Goal: Share content: Share content

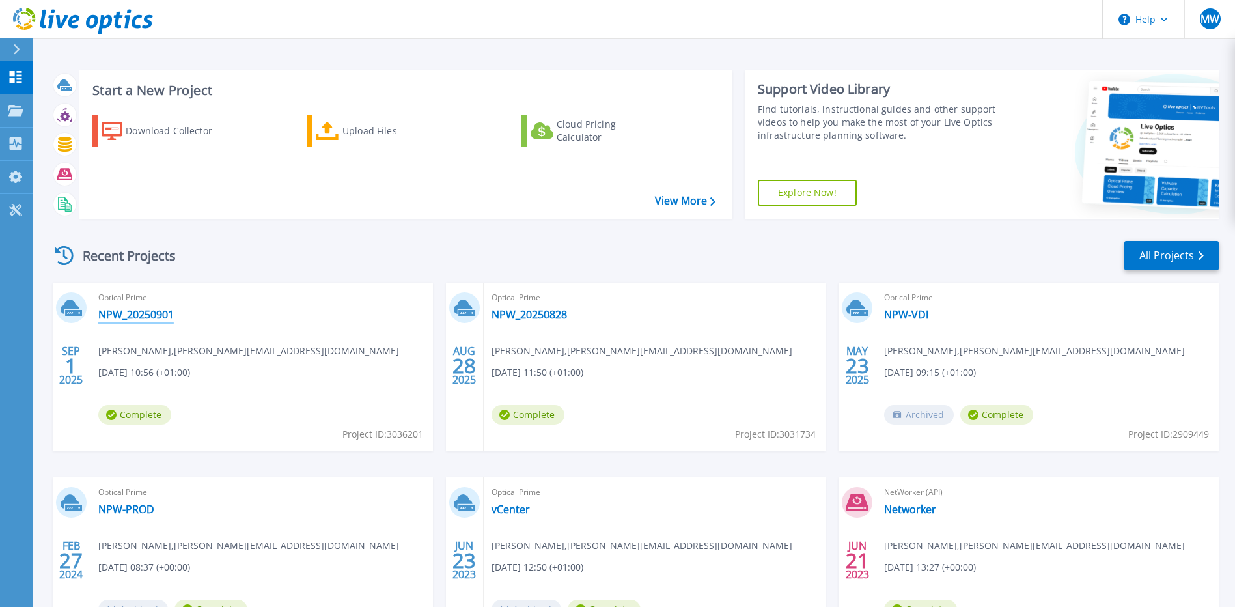
click at [143, 309] on link "NPW_20250901" at bounding box center [135, 314] width 75 height 13
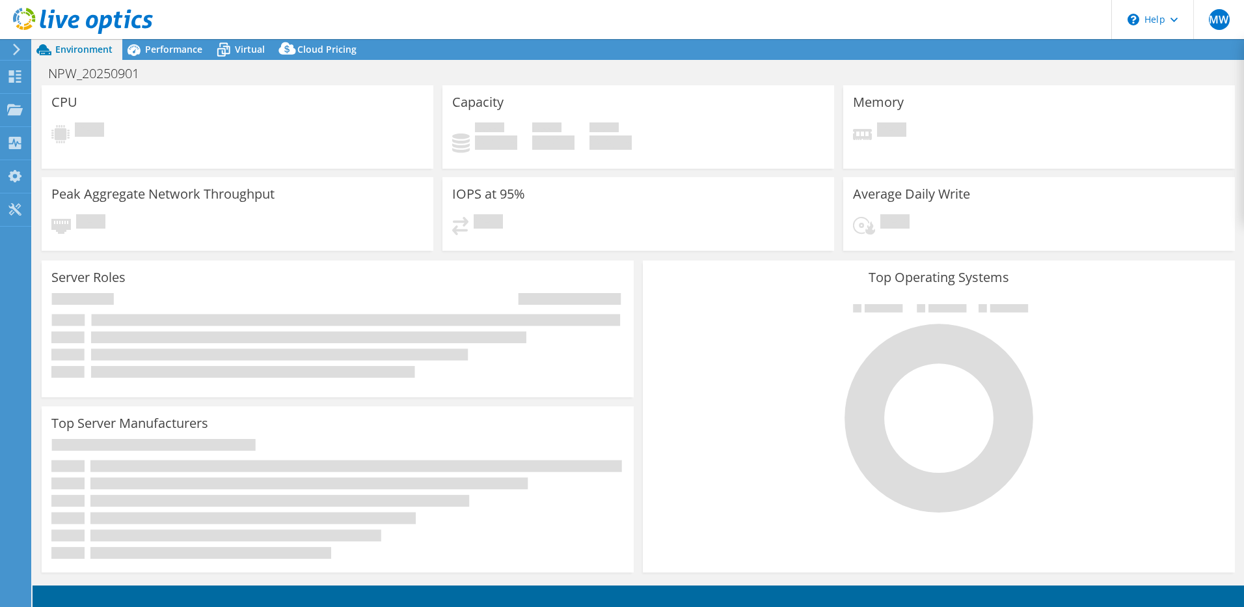
select select "USD"
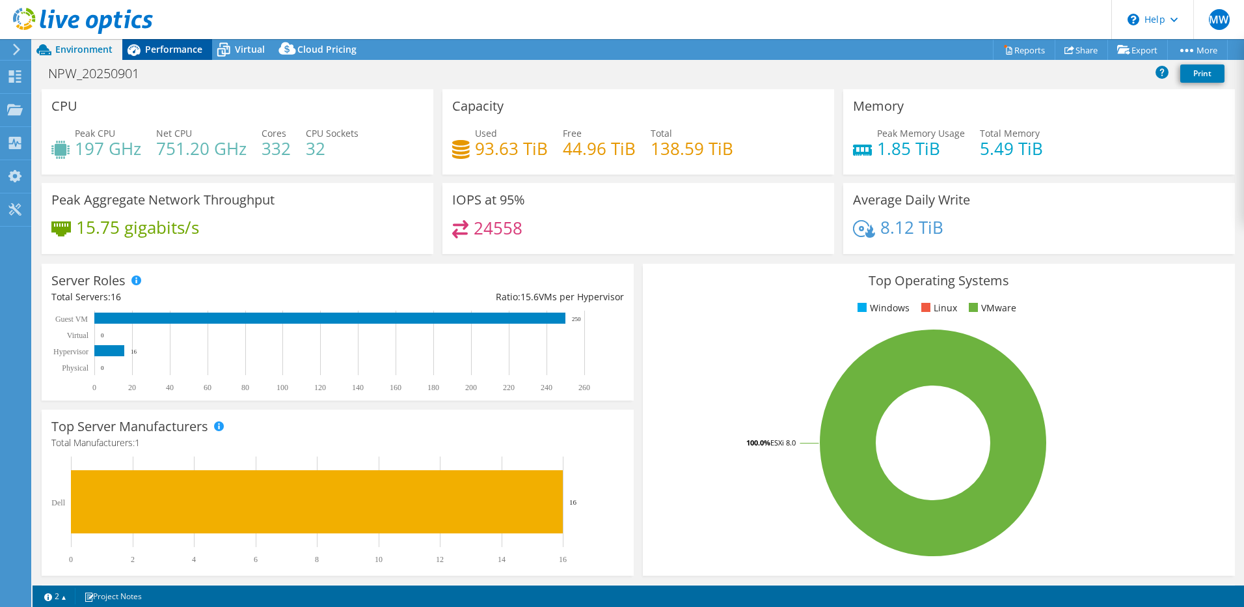
click at [181, 53] on span "Performance" at bounding box center [173, 49] width 57 height 12
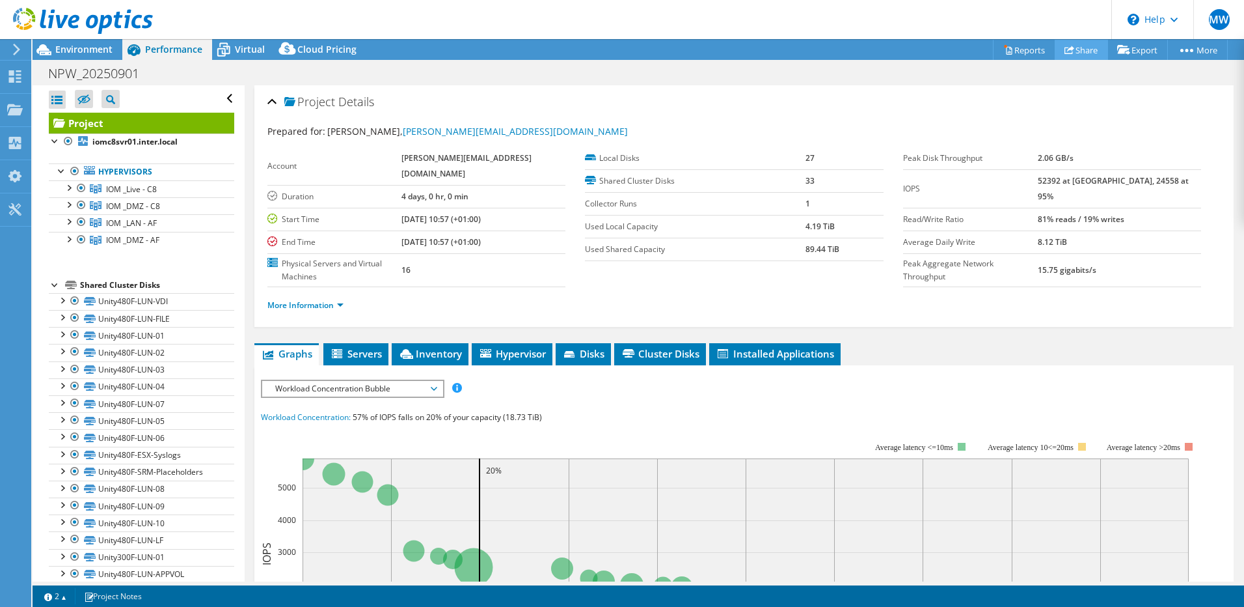
click at [1080, 53] on link "Share" at bounding box center [1081, 50] width 53 height 20
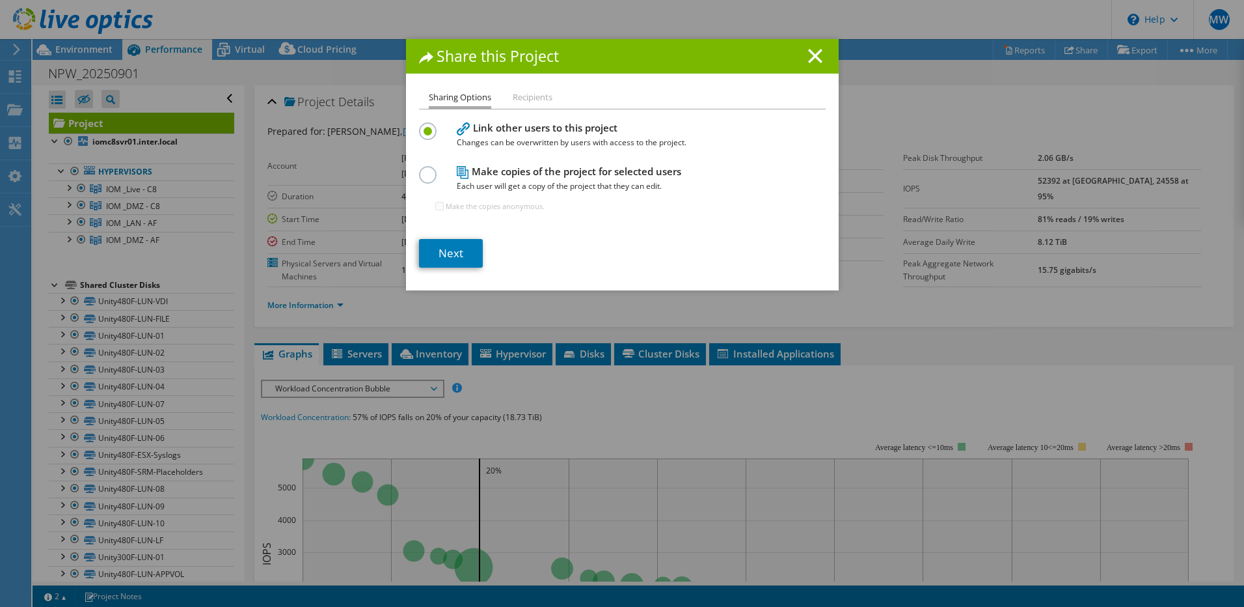
click at [426, 169] on label at bounding box center [430, 167] width 23 height 3
click at [0, 0] on input "radio" at bounding box center [0, 0] width 0 height 0
click at [528, 96] on li "Recipients" at bounding box center [533, 98] width 40 height 16
click at [455, 264] on link "Next" at bounding box center [451, 253] width 64 height 29
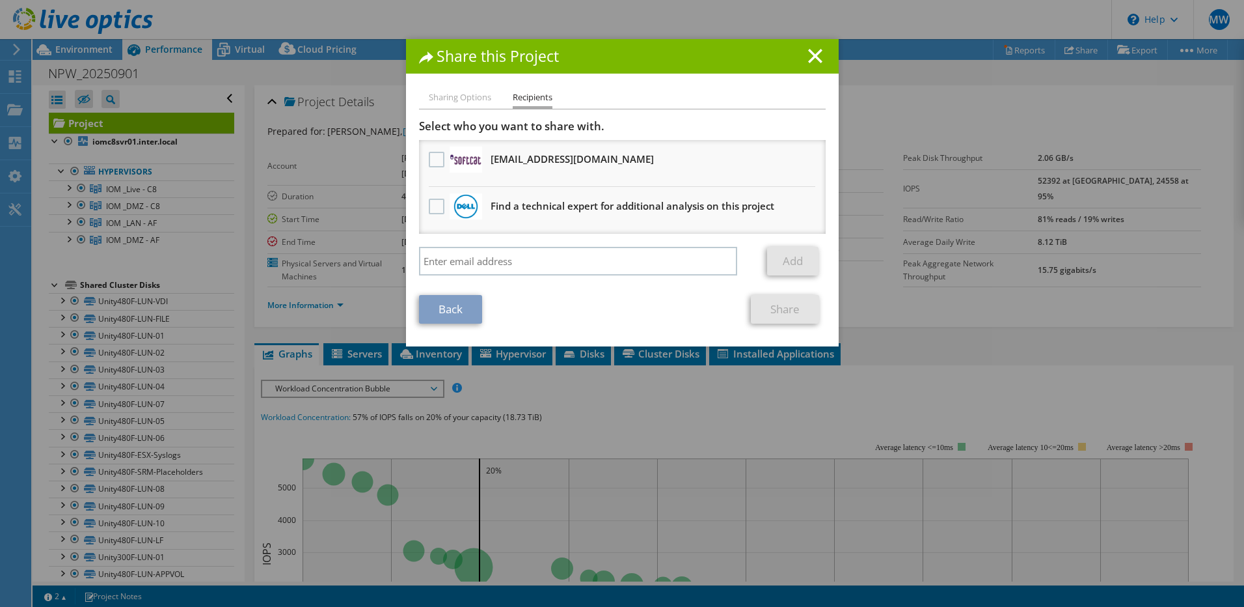
click at [431, 170] on div at bounding box center [437, 159] width 22 height 27
click at [429, 159] on label at bounding box center [438, 160] width 19 height 16
click at [0, 0] on input "checkbox" at bounding box center [0, 0] width 0 height 0
click at [782, 316] on link "Share" at bounding box center [785, 309] width 68 height 29
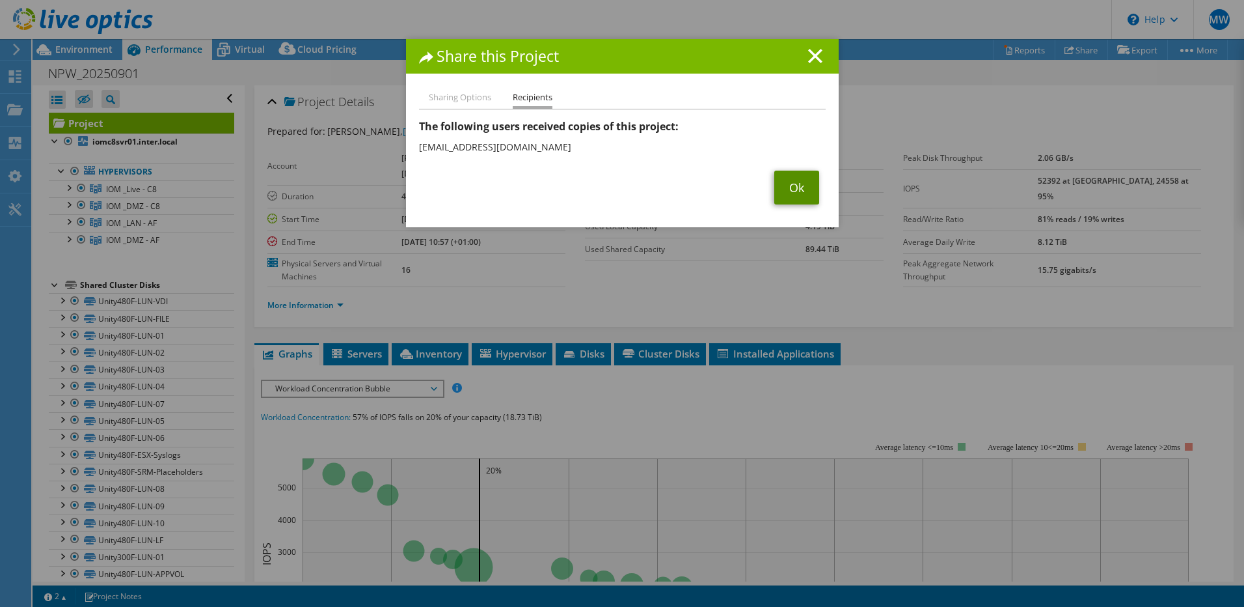
click at [792, 186] on link "Ok" at bounding box center [796, 188] width 45 height 34
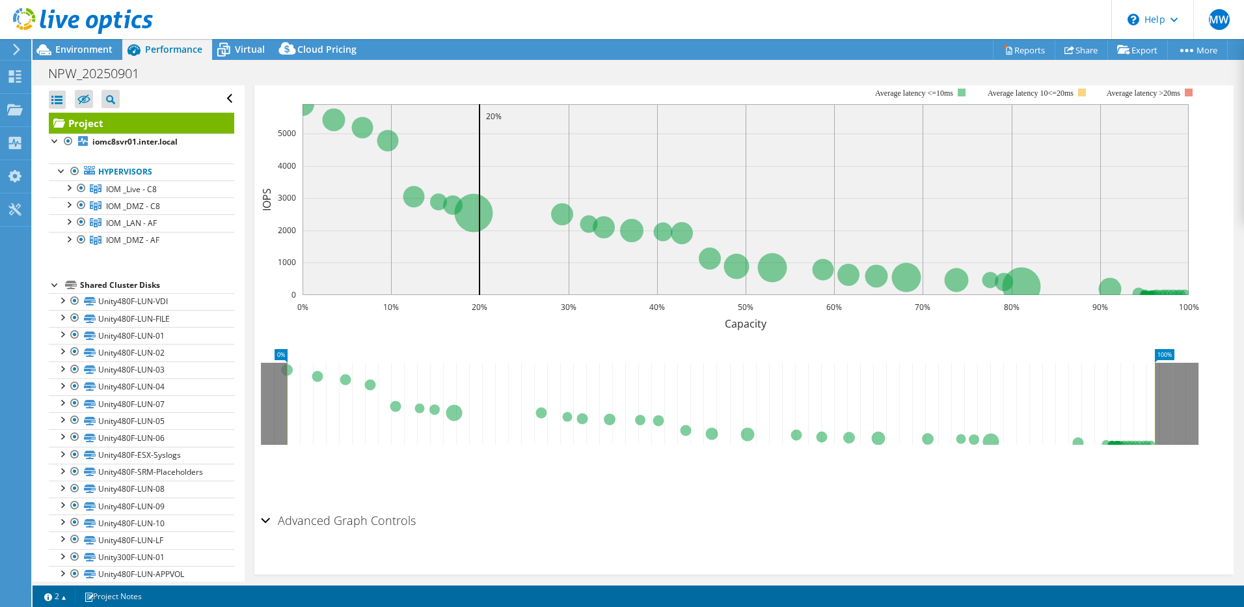
scroll to position [159, 0]
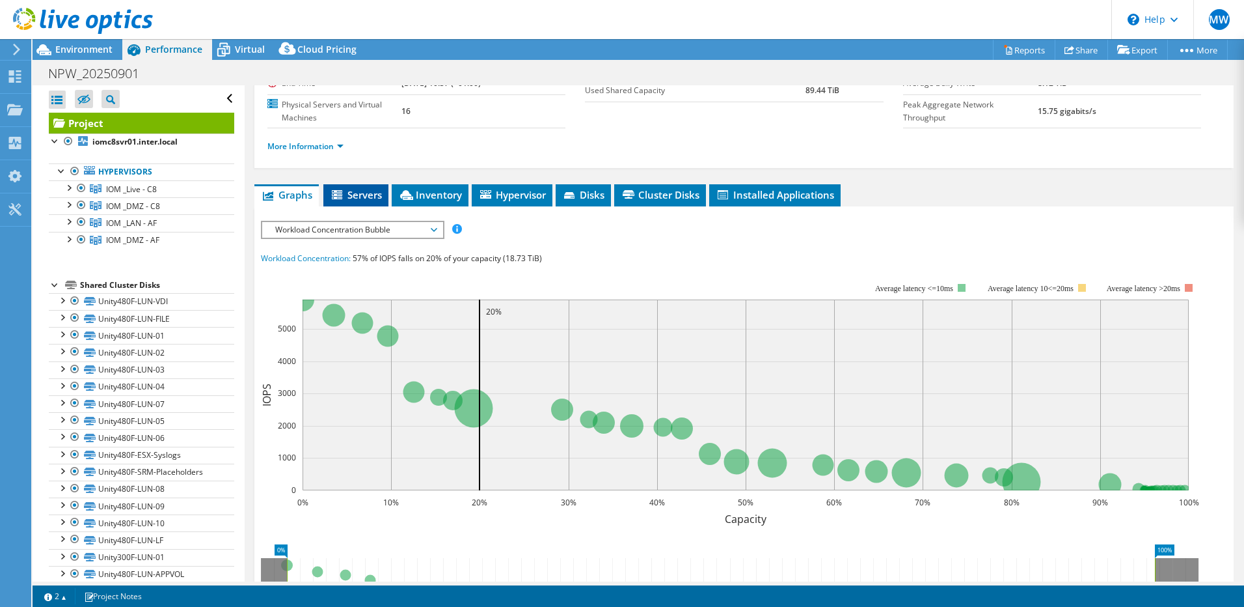
click at [359, 188] on span "Servers" at bounding box center [356, 194] width 52 height 13
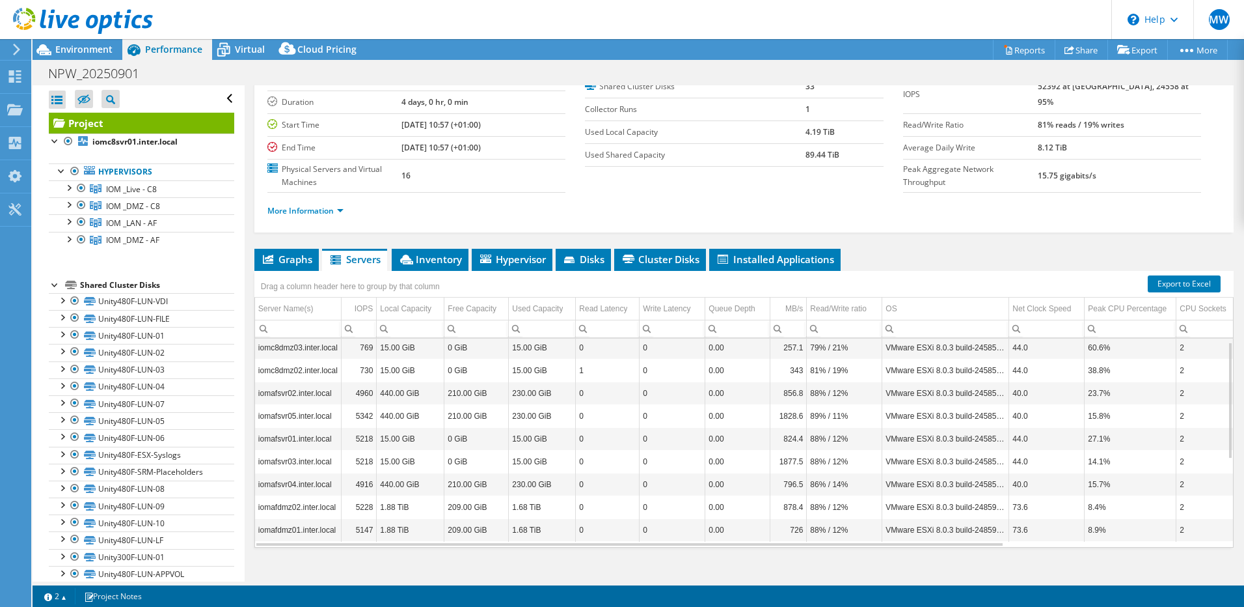
scroll to position [0, 0]
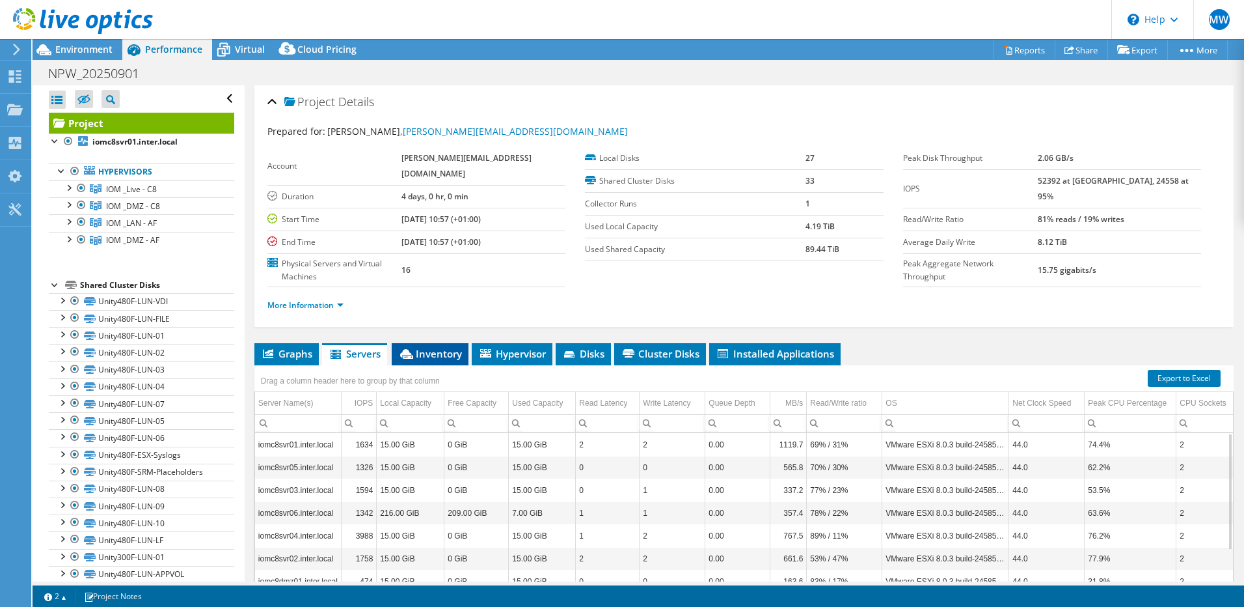
click at [434, 344] on li "Inventory" at bounding box center [430, 354] width 77 height 22
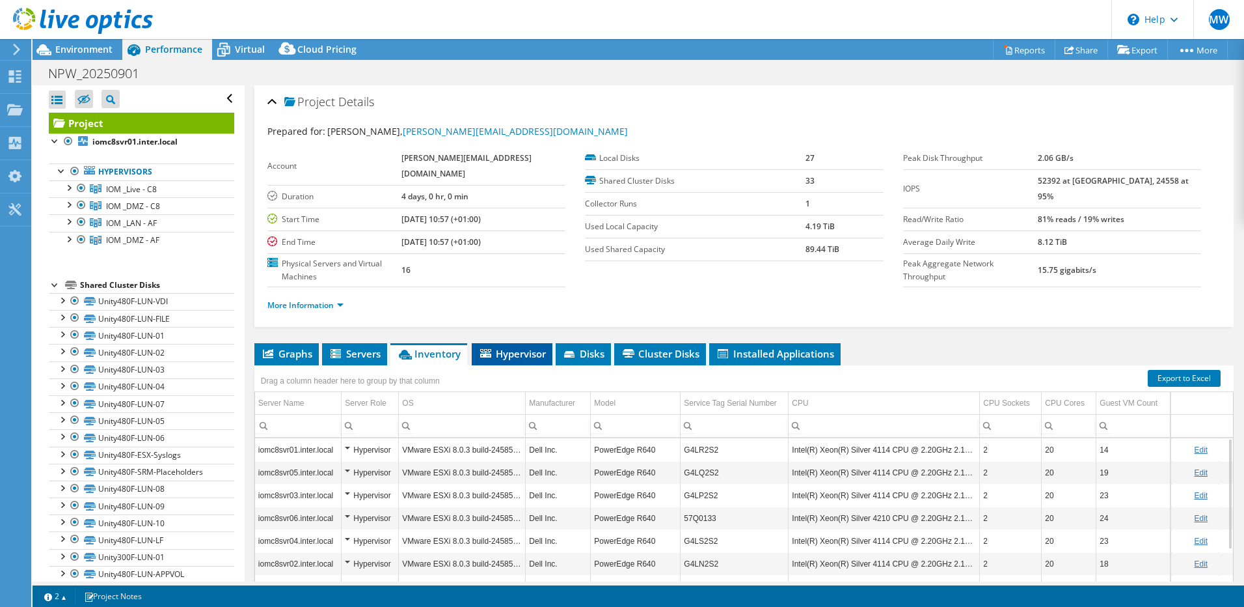
click at [510, 347] on span "Hypervisor" at bounding box center [512, 353] width 68 height 13
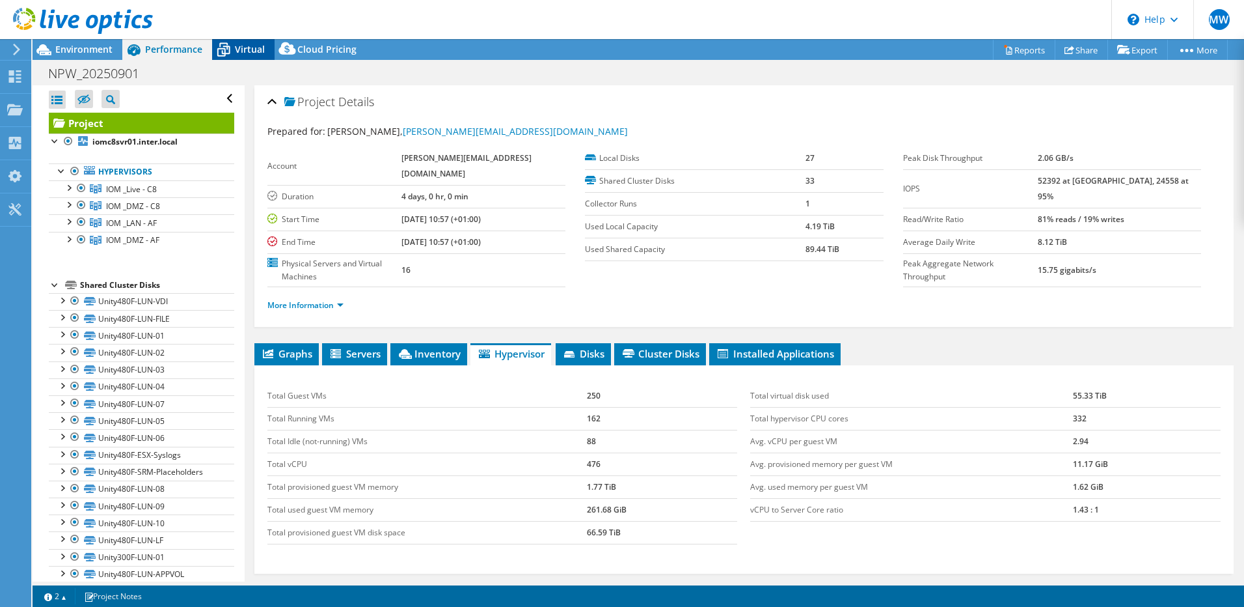
click at [241, 53] on span "Virtual" at bounding box center [250, 49] width 30 height 12
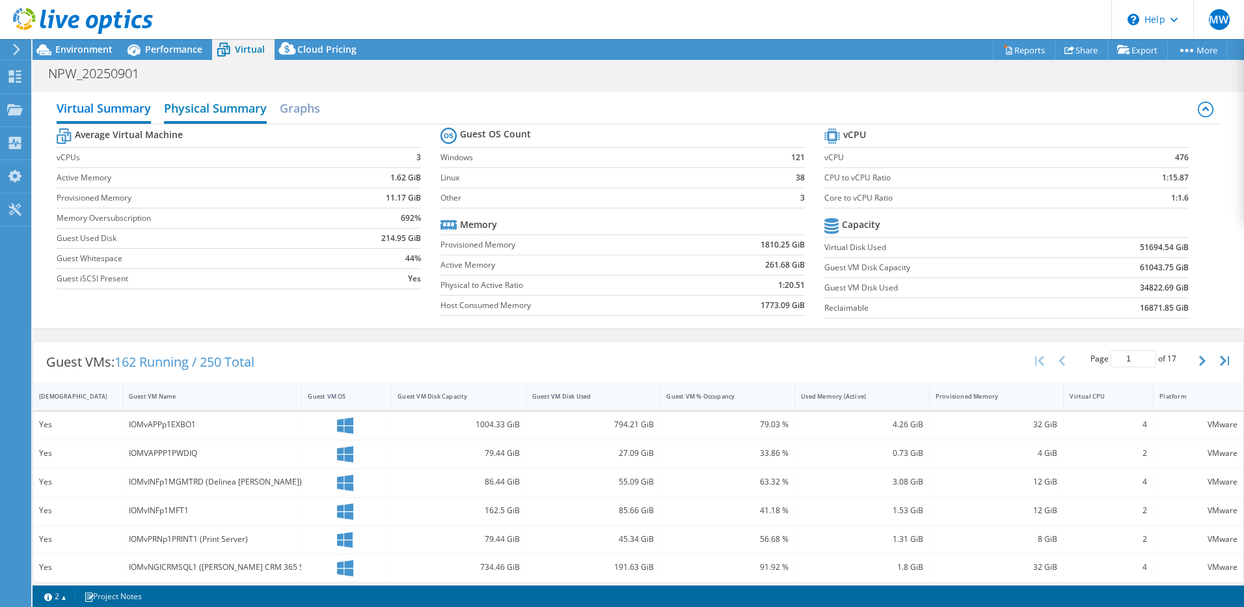
click at [223, 115] on h2 "Physical Summary" at bounding box center [215, 109] width 103 height 29
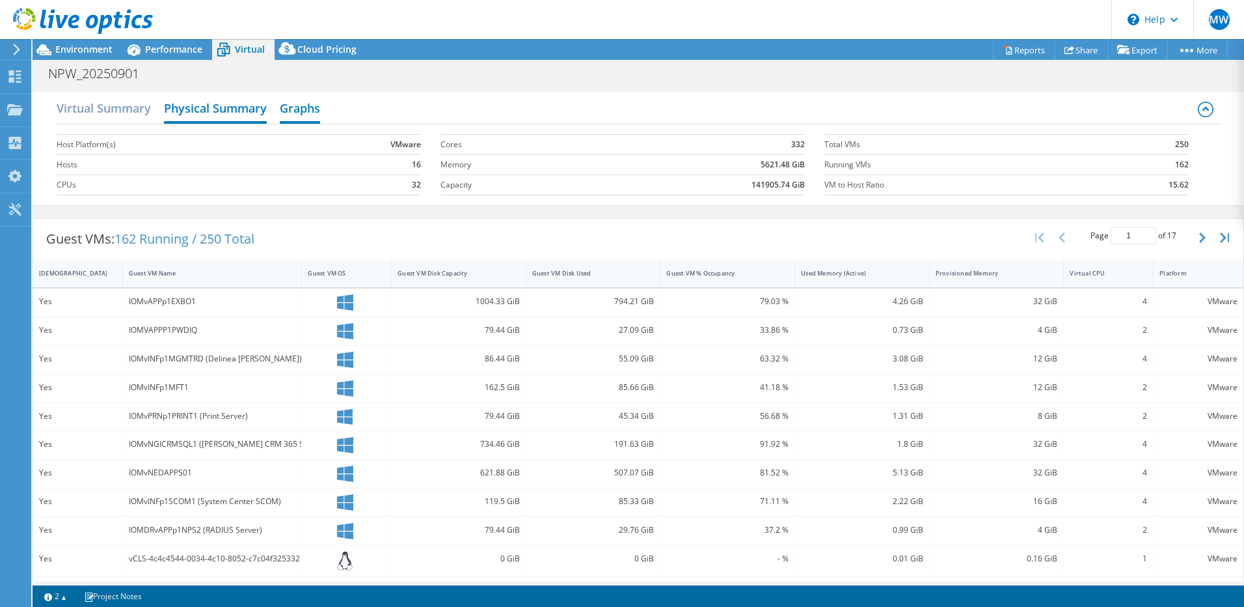
click at [297, 116] on h2 "Graphs" at bounding box center [300, 109] width 40 height 29
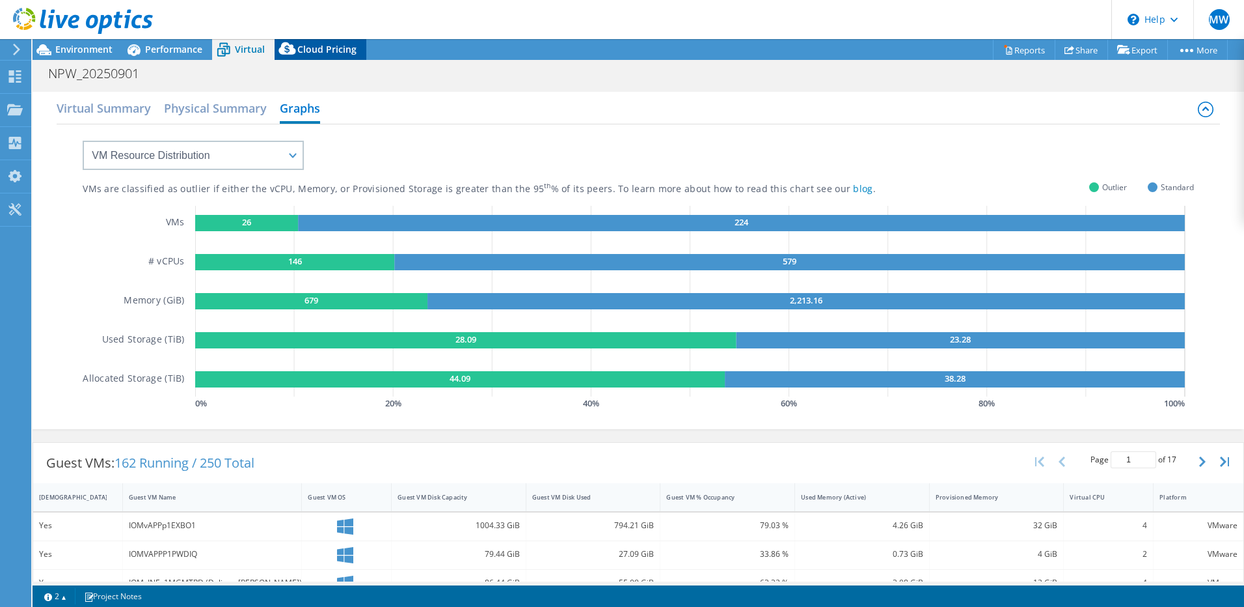
click at [317, 57] on div "Cloud Pricing" at bounding box center [321, 49] width 92 height 21
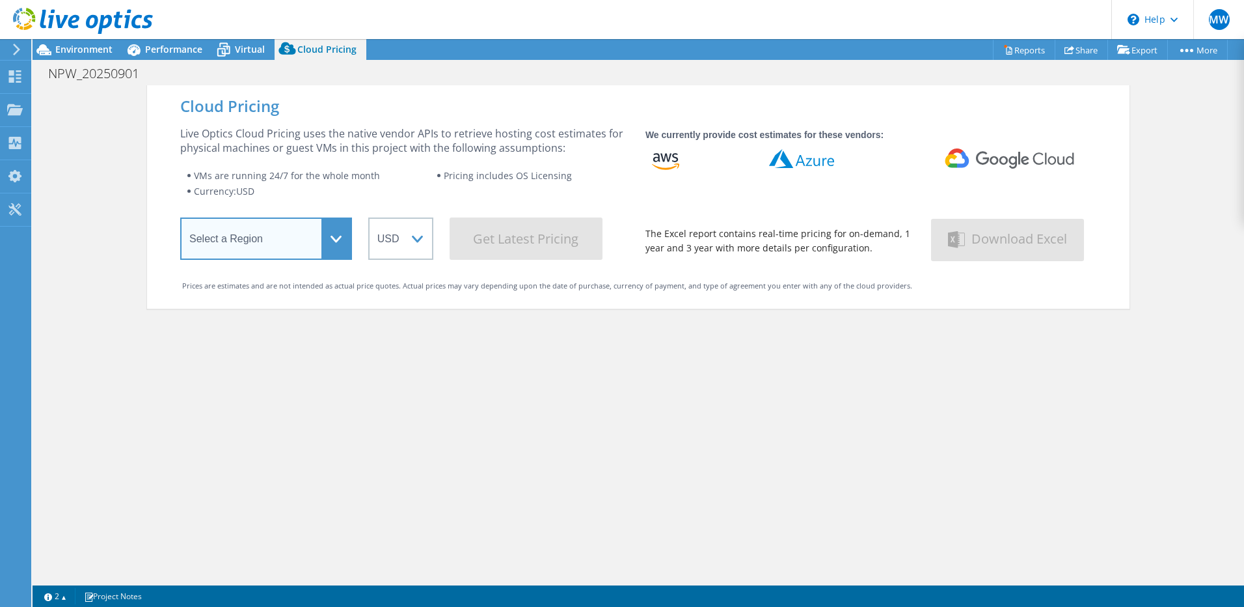
click at [316, 240] on select "Select a Region [GEOGRAPHIC_DATA] ([GEOGRAPHIC_DATA]) [GEOGRAPHIC_DATA] ([GEOGR…" at bounding box center [266, 238] width 172 height 42
select select "EULondon"
click at [180, 220] on select "Select a Region [GEOGRAPHIC_DATA] ([GEOGRAPHIC_DATA]) [GEOGRAPHIC_DATA] ([GEOGR…" at bounding box center [266, 238] width 172 height 42
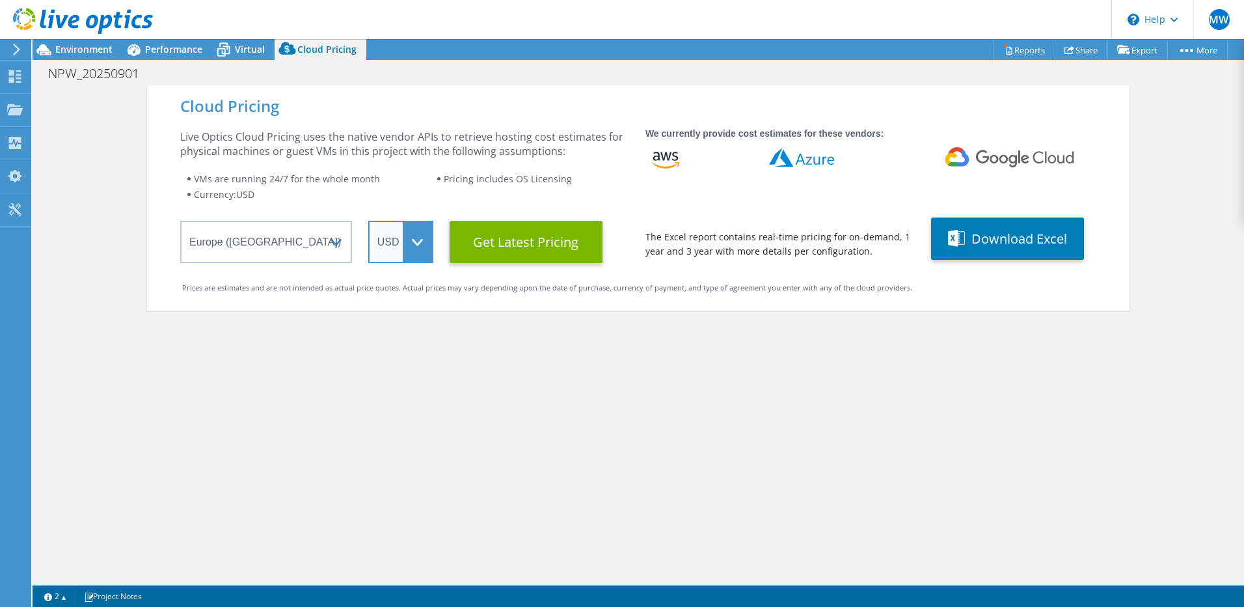
click at [407, 234] on select "ARS AUD BRL CAD CHF CLP CNY DKK EUR GBP HKD HUF INR JPY MXN MYR NOK NZD PEN SEK…" at bounding box center [400, 242] width 65 height 42
click at [368, 221] on select "ARS AUD BRL CAD CHF CLP CNY DKK EUR GBP HKD HUF INR JPY MXN MYR NOK NZD PEN SEK…" at bounding box center [400, 242] width 65 height 42
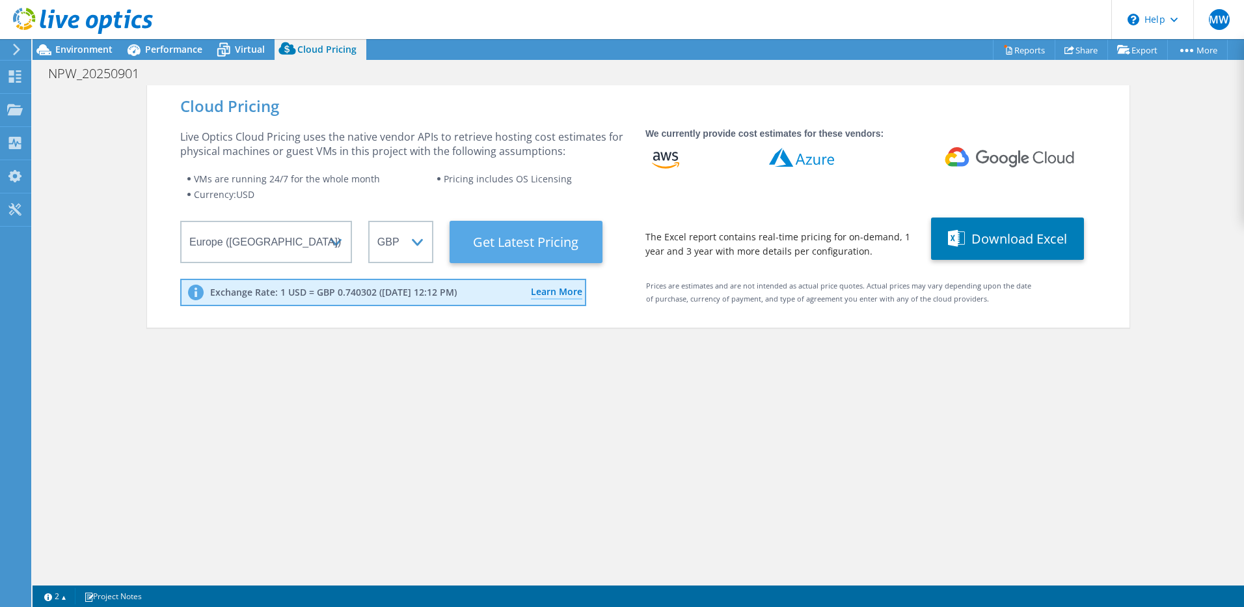
click at [519, 244] on Latest "Get Latest Pricing" at bounding box center [526, 242] width 153 height 42
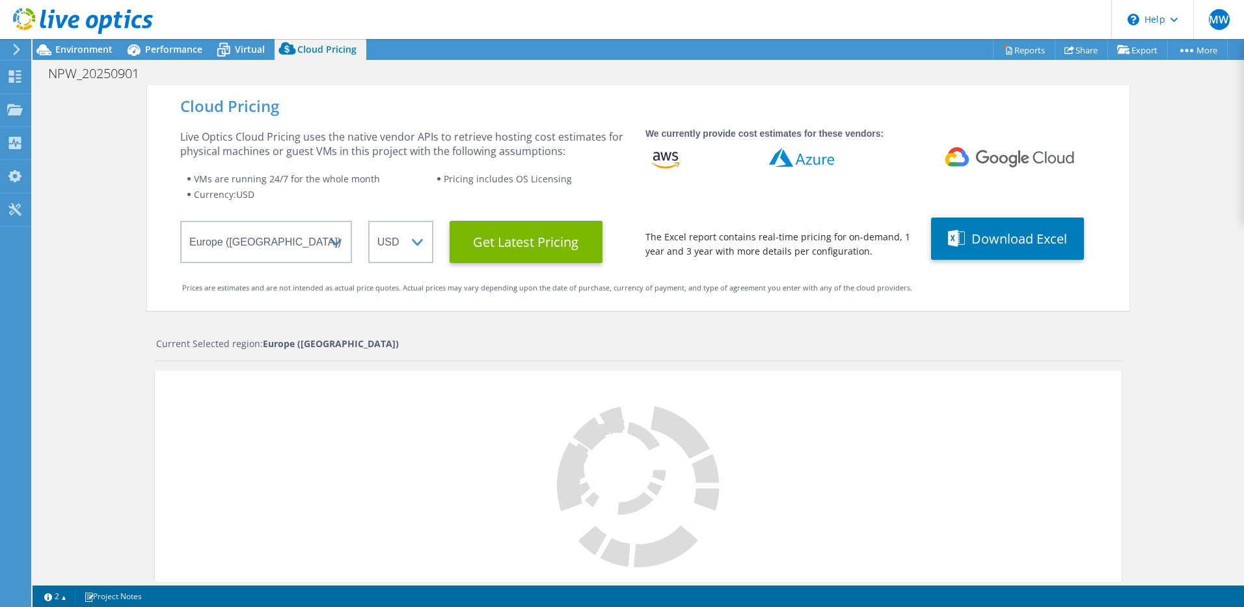
select select "GBP"
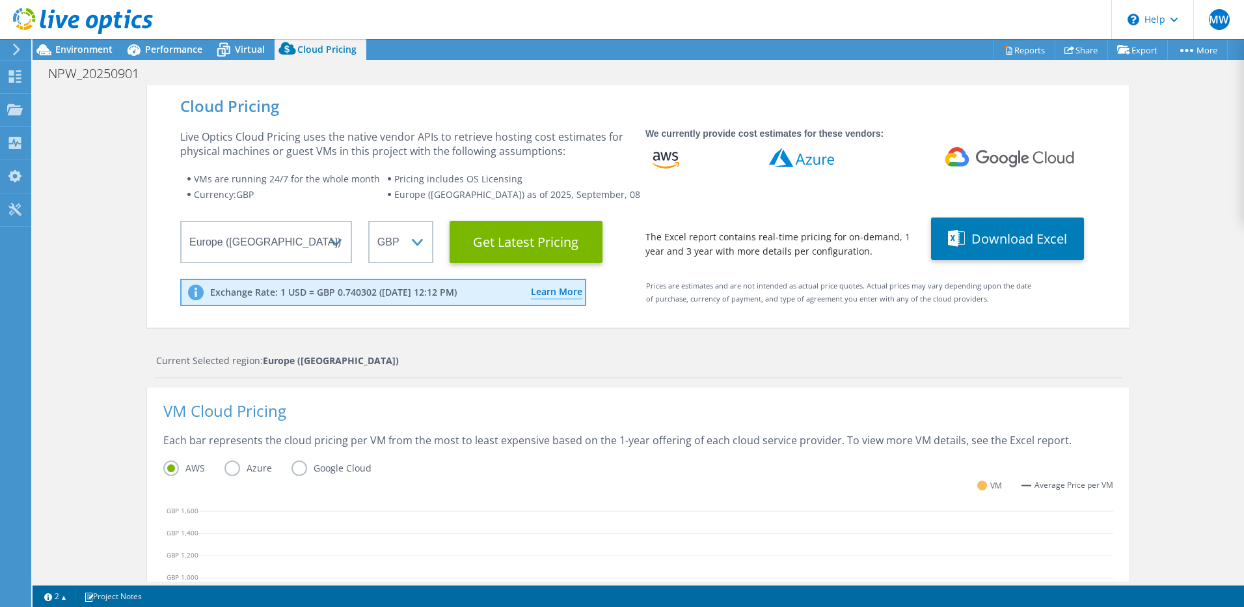
scroll to position [195, 0]
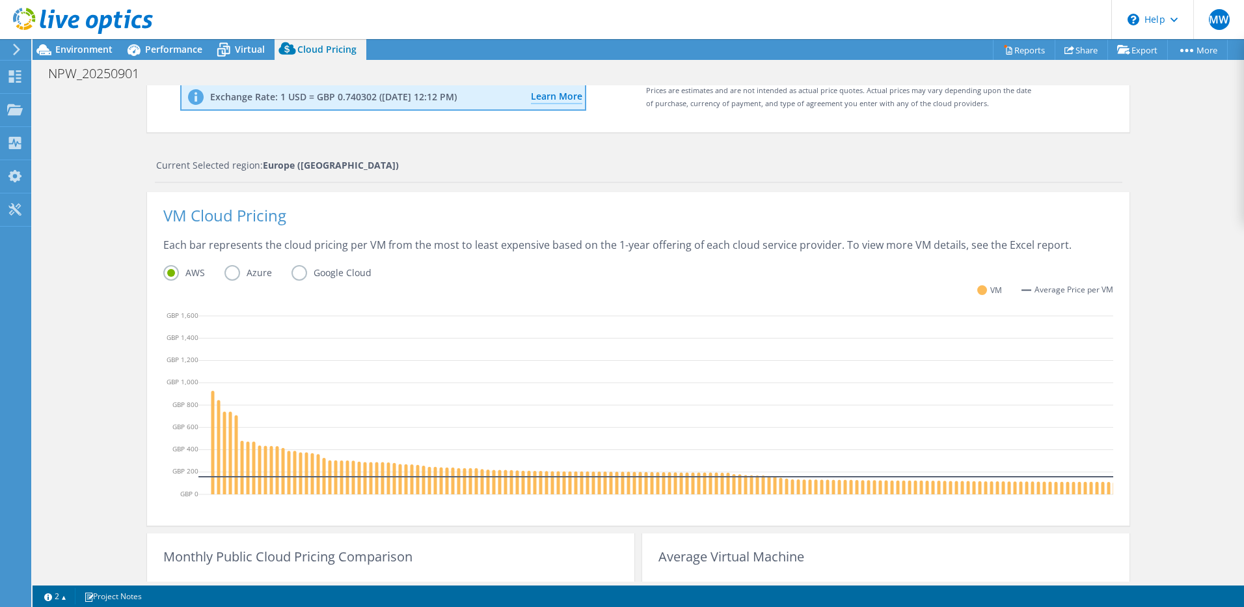
click at [228, 276] on label "Azure" at bounding box center [258, 273] width 67 height 16
click at [0, 0] on input "Azure" at bounding box center [0, 0] width 0 height 0
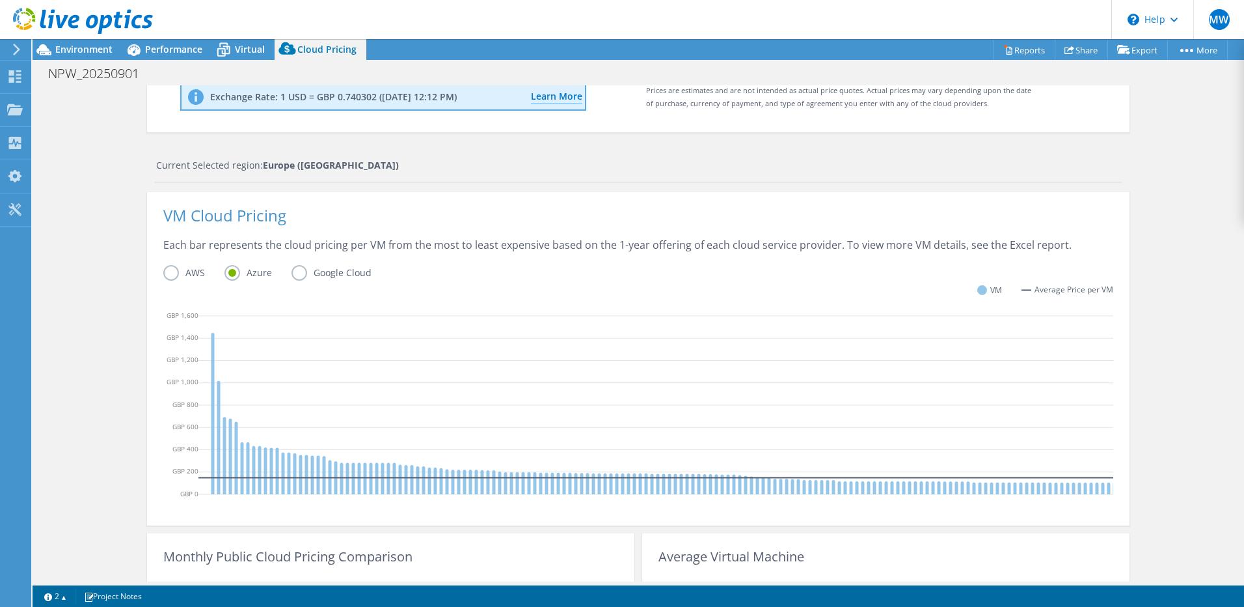
click at [299, 276] on label "Google Cloud" at bounding box center [342, 273] width 100 height 16
click at [0, 0] on input "Google Cloud" at bounding box center [0, 0] width 0 height 0
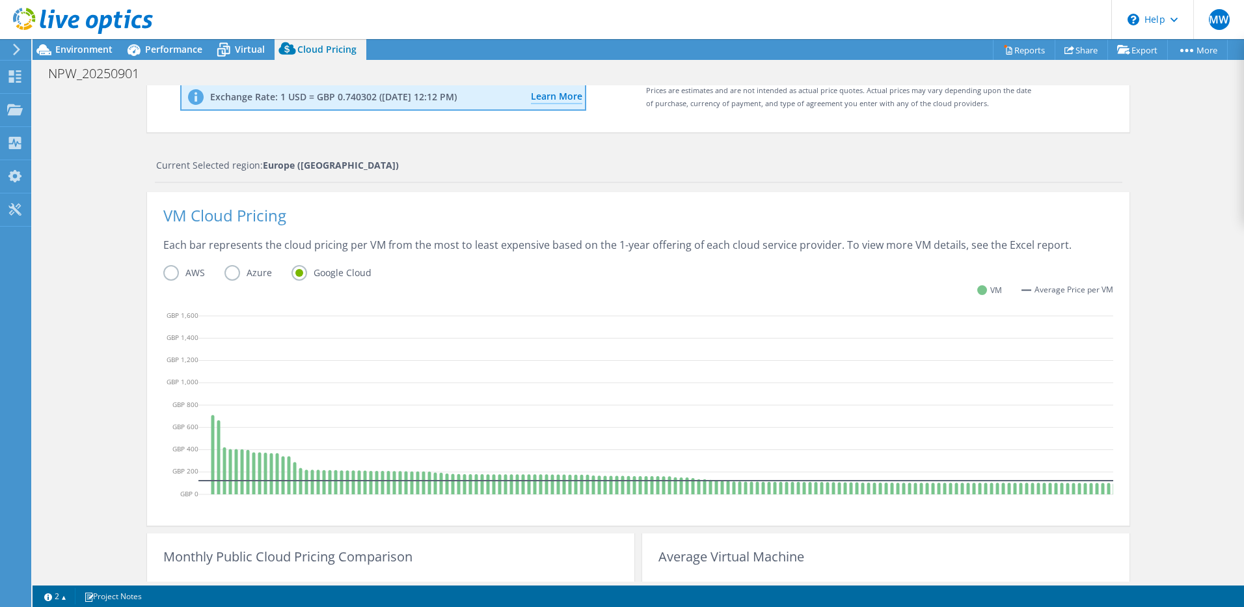
click at [172, 271] on label "AWS" at bounding box center [193, 273] width 61 height 16
click at [0, 0] on input "AWS" at bounding box center [0, 0] width 0 height 0
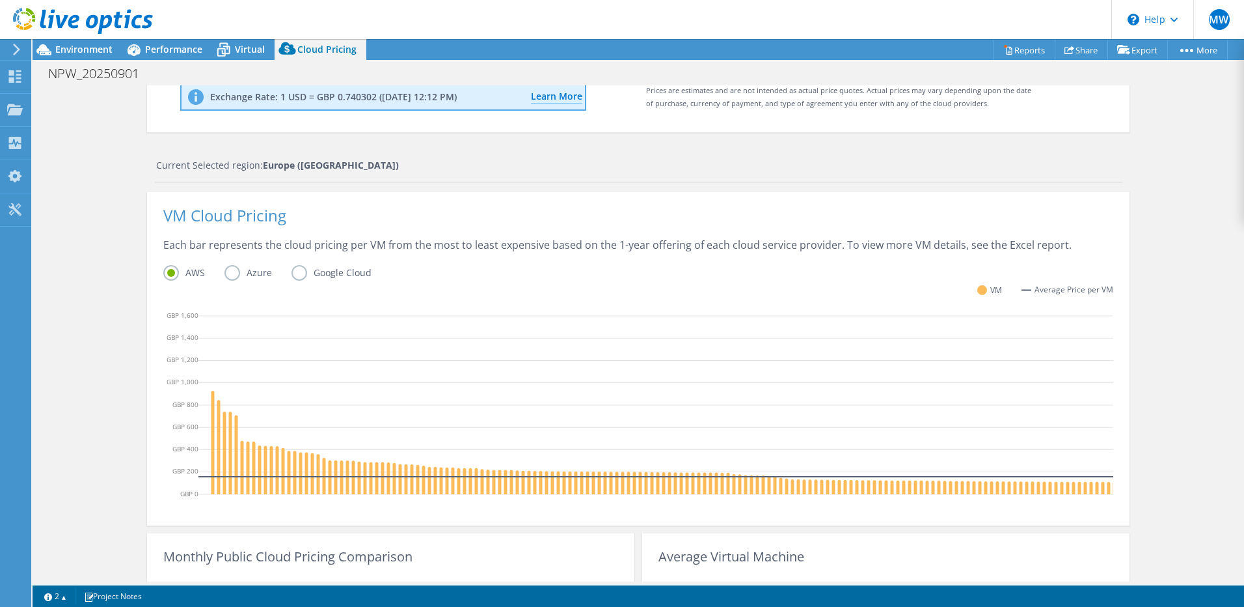
click at [228, 271] on label "Azure" at bounding box center [258, 273] width 67 height 16
click at [0, 0] on input "Azure" at bounding box center [0, 0] width 0 height 0
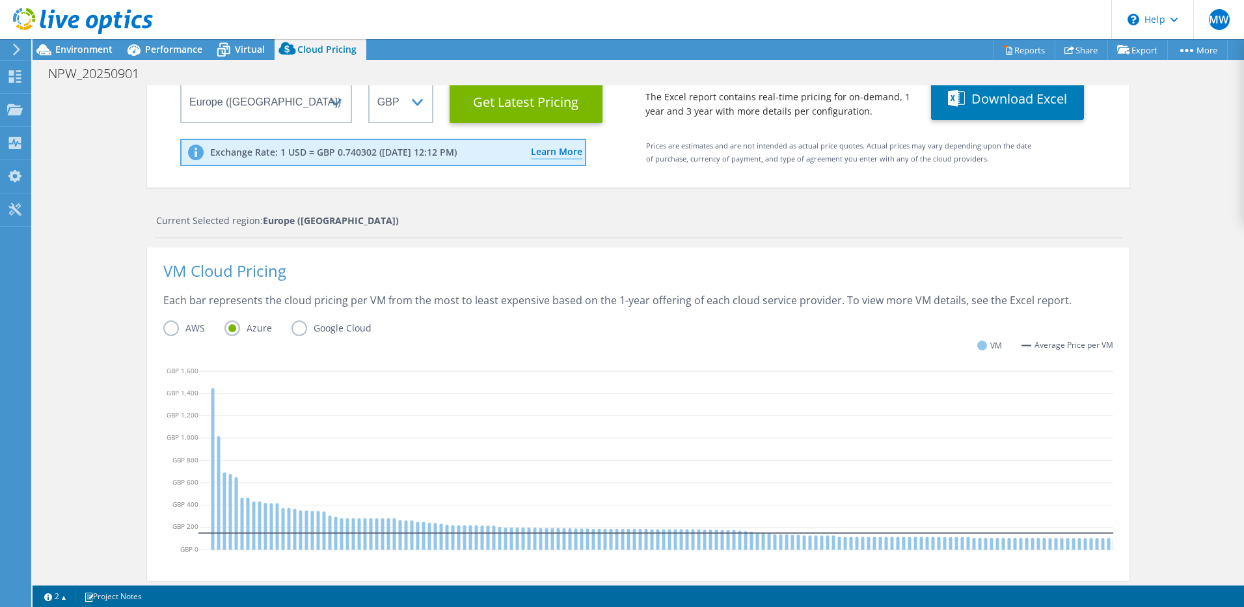
scroll to position [0, 0]
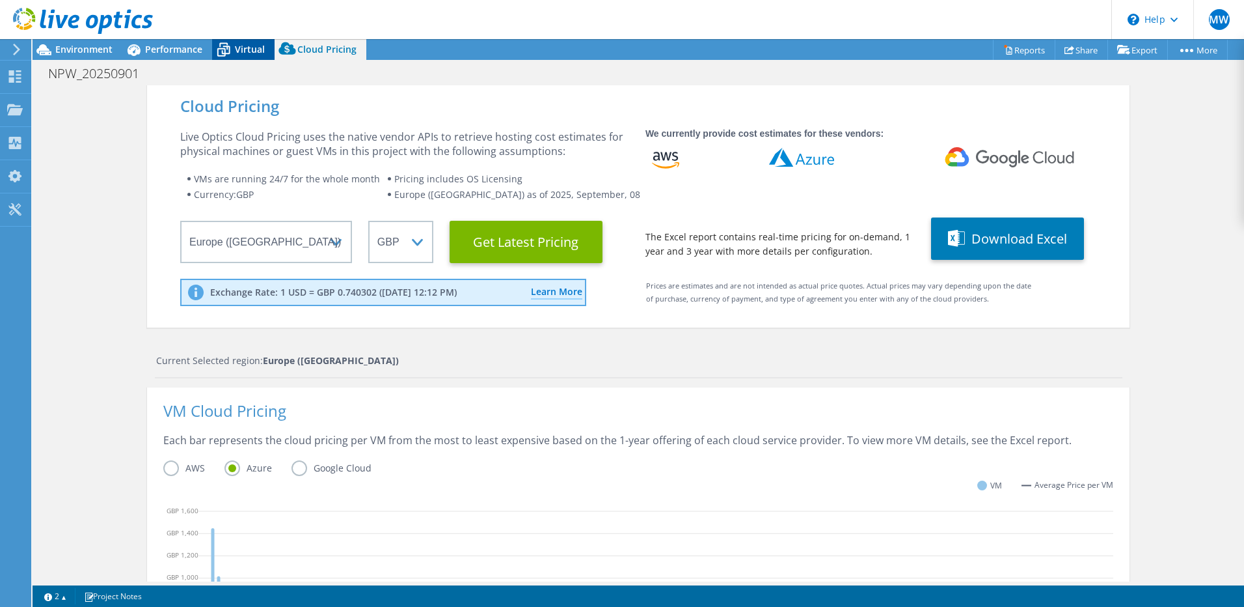
click at [254, 48] on span "Virtual" at bounding box center [250, 49] width 30 height 12
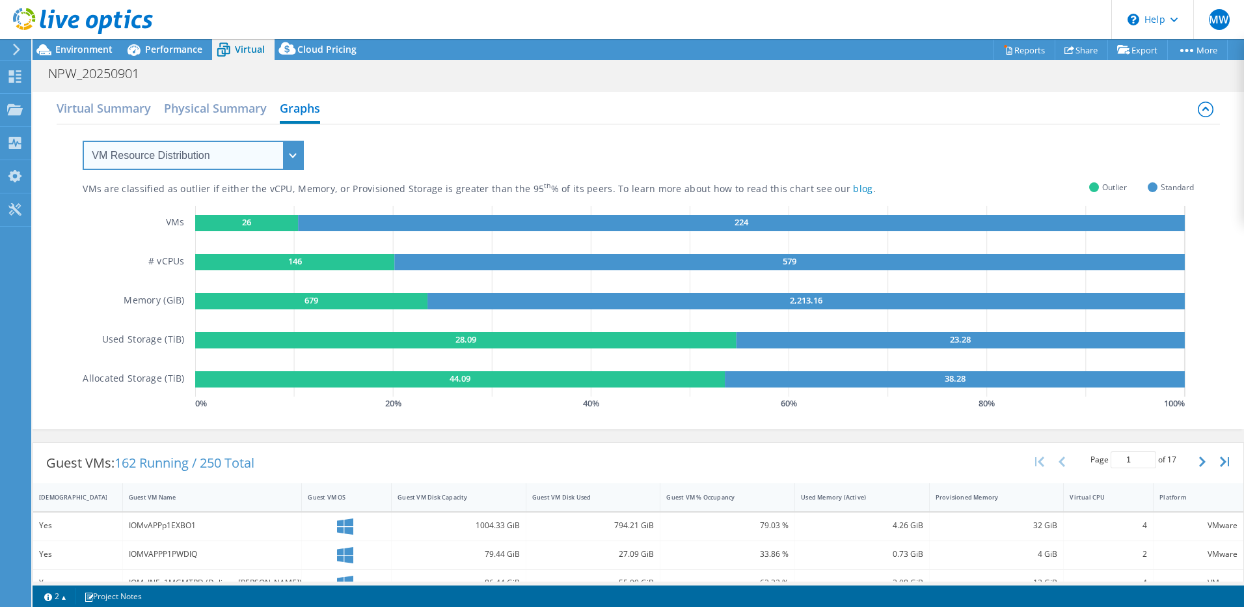
click at [286, 162] on select "VM Resource Distribution Provisioning Contrast Over Provisioning" at bounding box center [193, 155] width 221 height 29
click at [83, 141] on select "VM Resource Distribution Provisioning Contrast Over Provisioning" at bounding box center [193, 155] width 221 height 29
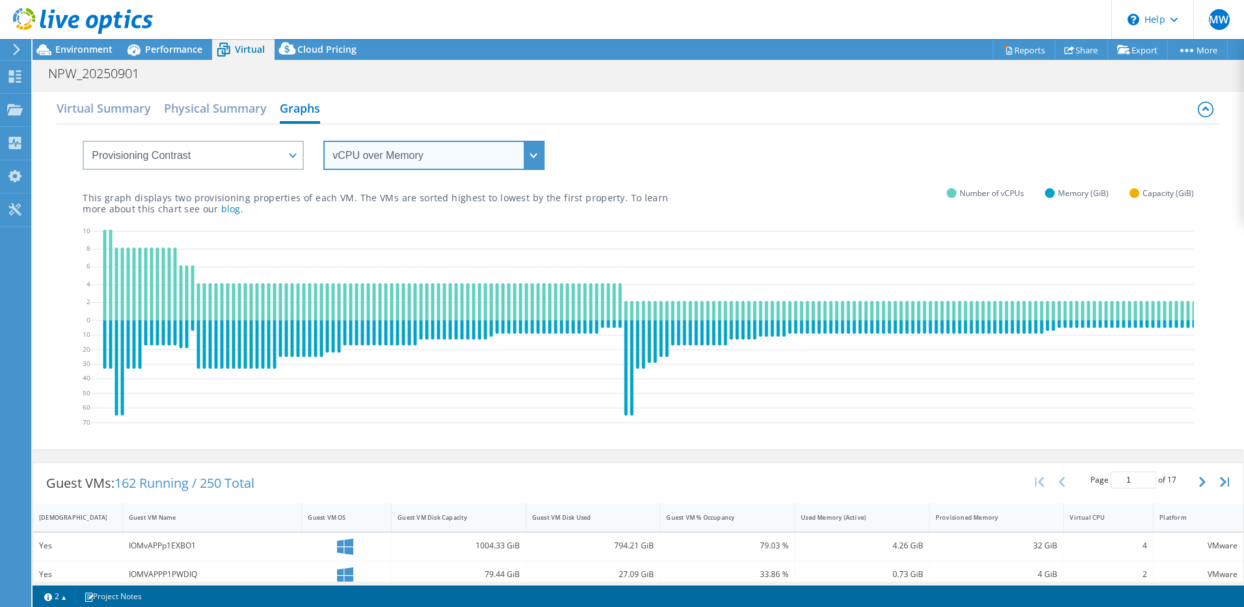
click at [528, 160] on select "vCPU over Memory vCPU over Capacity Memory over vCPU Memory over Capacity Capac…" at bounding box center [433, 155] width 221 height 29
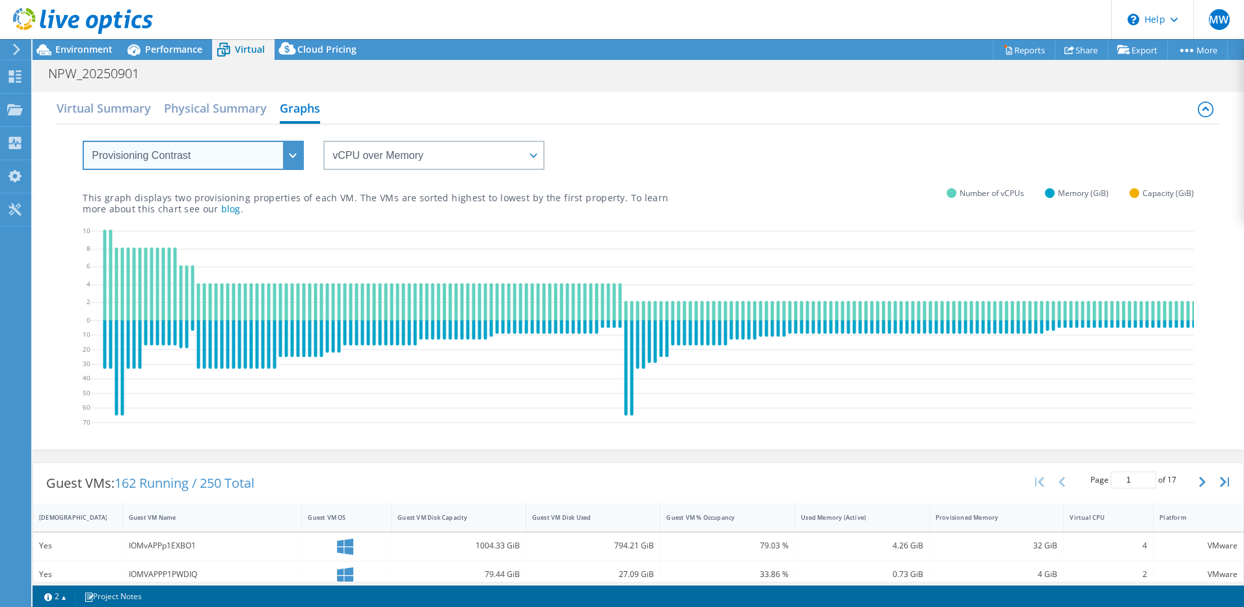
click at [279, 152] on select "VM Resource Distribution Provisioning Contrast Over Provisioning" at bounding box center [193, 155] width 221 height 29
select select "Over Provisioning"
click at [83, 141] on select "VM Resource Distribution Provisioning Contrast Over Provisioning" at bounding box center [193, 155] width 221 height 29
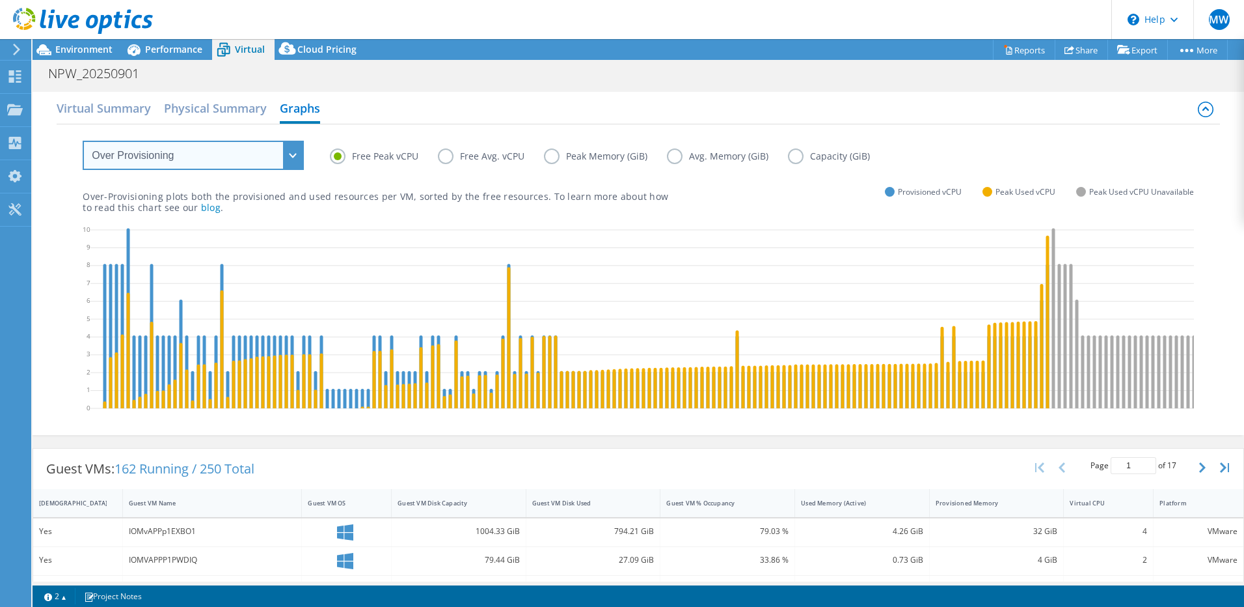
scroll to position [195, 0]
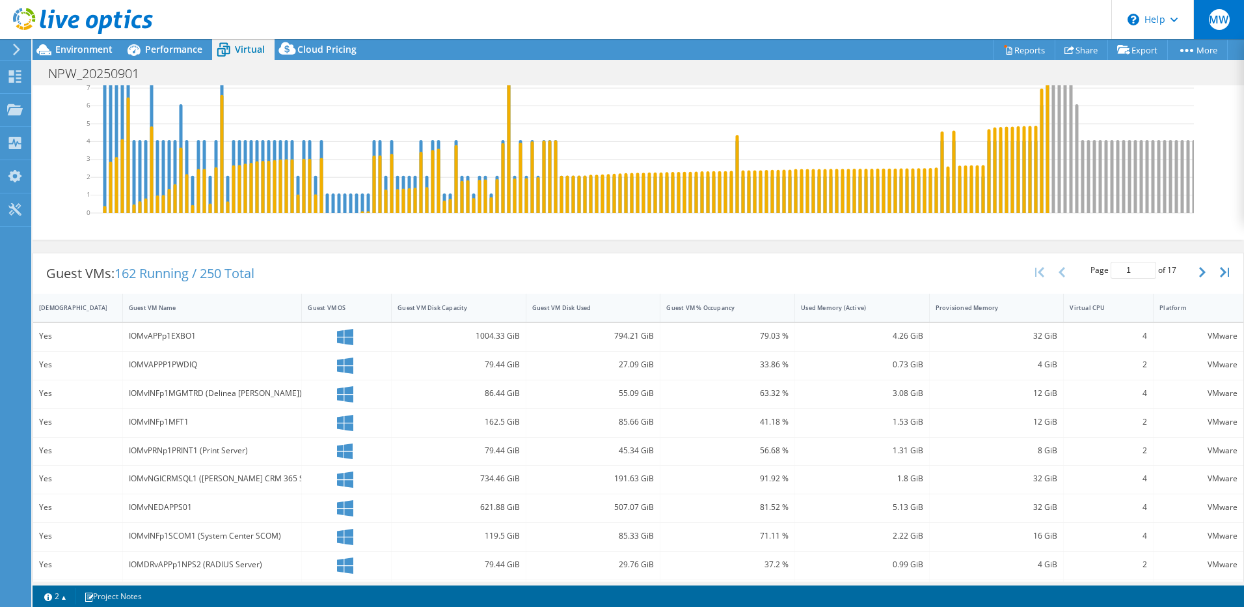
click at [1223, 21] on span "MW" at bounding box center [1219, 19] width 21 height 21
